Goal: Task Accomplishment & Management: Complete application form

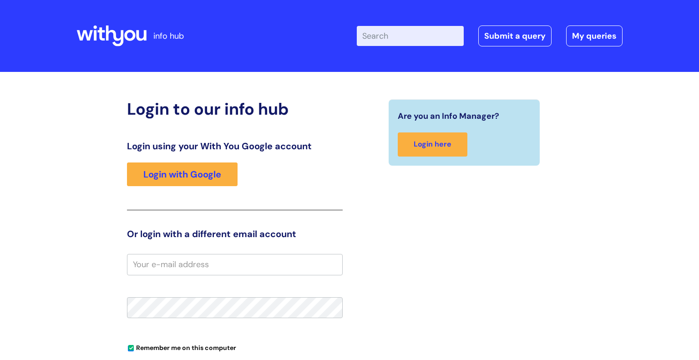
click at [226, 160] on div "Login using your With You Google account Login with Google" at bounding box center [235, 176] width 216 height 70
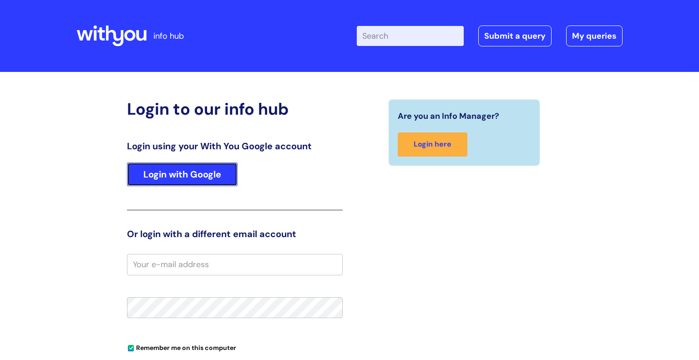
click at [221, 171] on link "Login with Google" at bounding box center [182, 174] width 111 height 24
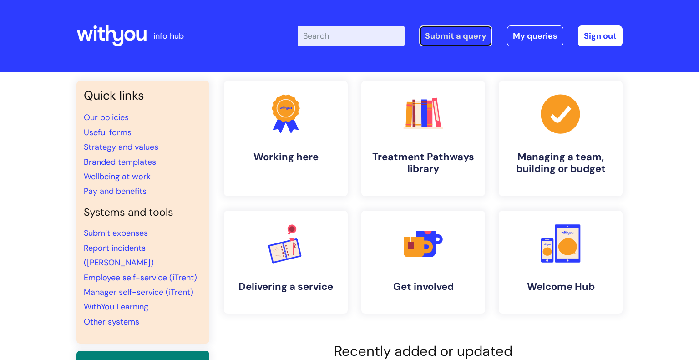
click at [477, 34] on link "Submit a query" at bounding box center [455, 35] width 73 height 21
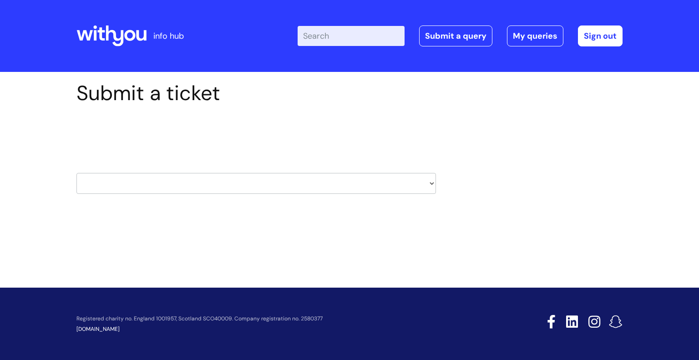
click at [148, 202] on div "Select issue type HR / People IT and Support Clinical Drug Alerts Finance Accou…" at bounding box center [256, 160] width 360 height 95
click at [142, 186] on select "HR / People IT and Support Clinical Drug Alerts Finance Accounts Data Support T…" at bounding box center [256, 183] width 360 height 21
select select "systems"
click at [76, 173] on select "HR / People IT and Support Clinical Drug Alerts Finance Accounts Data Support T…" at bounding box center [256, 183] width 360 height 21
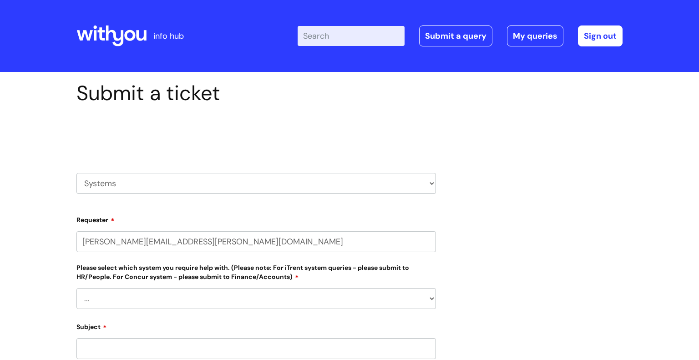
click at [96, 300] on select "... Ulysses Helpdesk Monday.com Nebula fault ILLY CarePath fault Halo fault E-c…" at bounding box center [256, 298] width 360 height 21
select select "Something else"
click at [76, 288] on select "... Ulysses Helpdesk Monday.com Nebula fault ILLY CarePath fault Halo fault E-c…" at bounding box center [256, 298] width 360 height 21
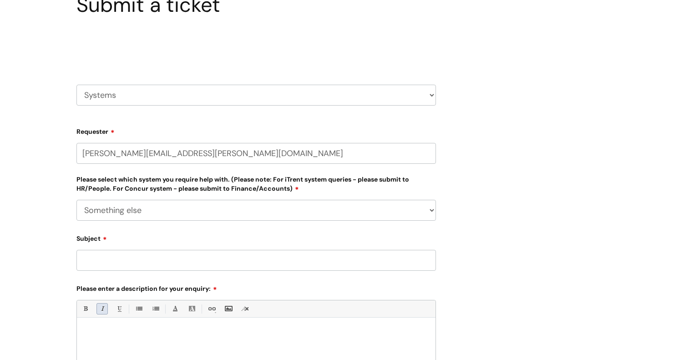
scroll to position [90, 0]
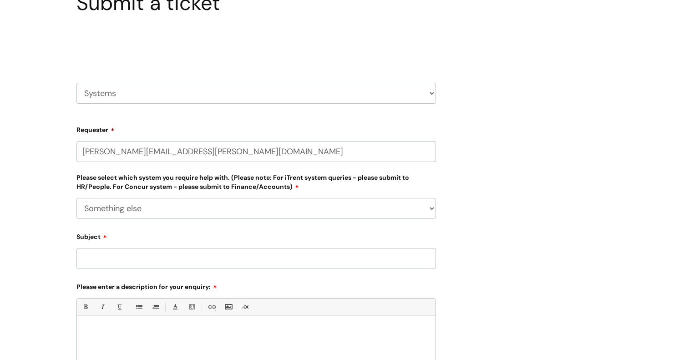
click at [117, 264] on input "Subject" at bounding box center [256, 258] width 360 height 21
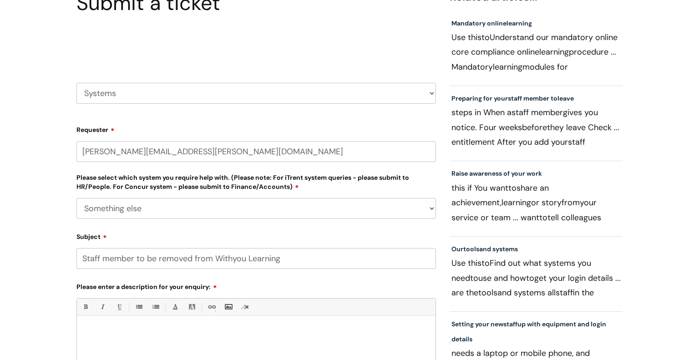
click at [241, 260] on input "Staff member to be removed from Withyou Learning" at bounding box center [256, 258] width 360 height 21
type input "Staff member to be removed from WithYou Learning"
click at [214, 339] on div at bounding box center [256, 352] width 359 height 63
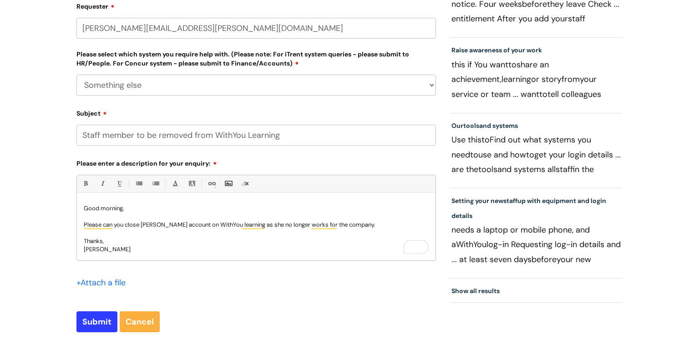
scroll to position [220, 0]
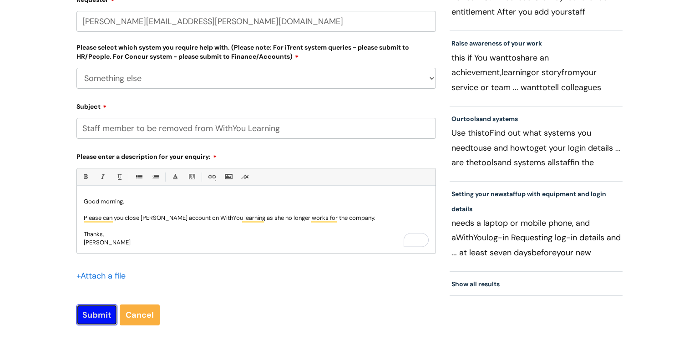
click at [102, 325] on input "Submit" at bounding box center [96, 314] width 41 height 21
type input "Please Wait..."
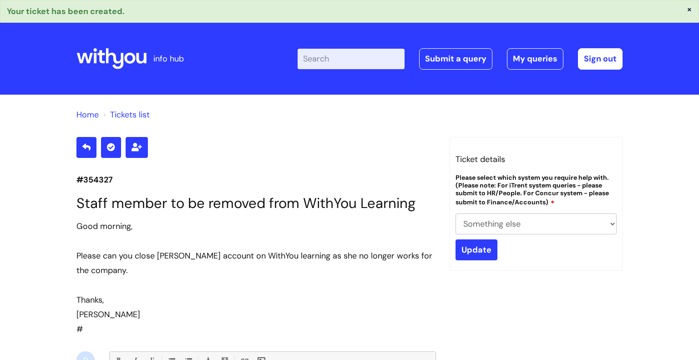
select select "Something else"
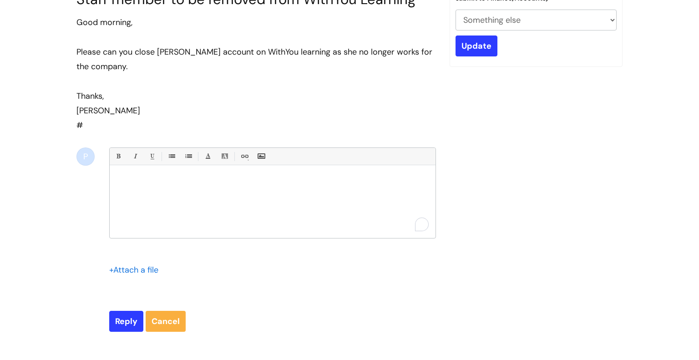
scroll to position [204, 0]
